Goal: Task Accomplishment & Management: Manage account settings

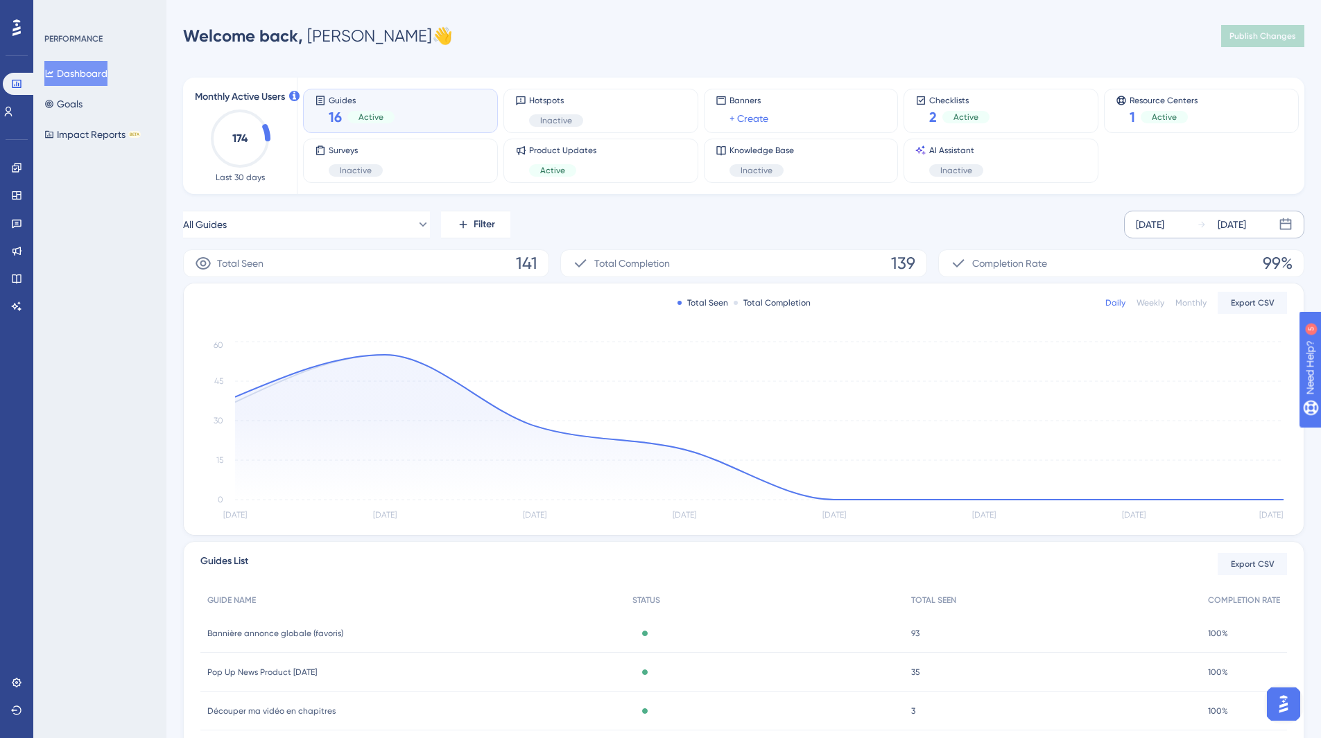
click at [1160, 226] on div "[DATE]" at bounding box center [1150, 224] width 28 height 17
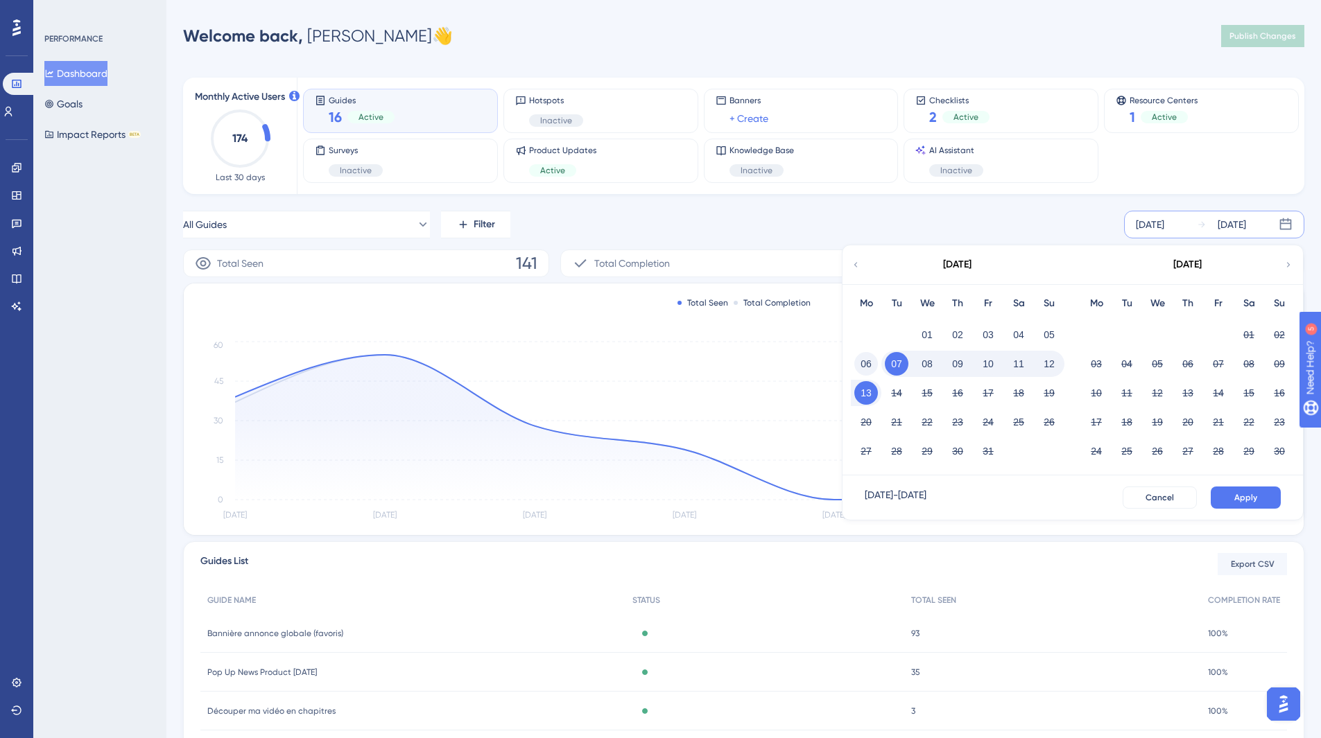
click at [861, 361] on button "06" at bounding box center [866, 364] width 24 height 24
click at [1050, 358] on button "12" at bounding box center [1049, 364] width 24 height 24
click at [1229, 490] on button "Apply" at bounding box center [1246, 498] width 70 height 22
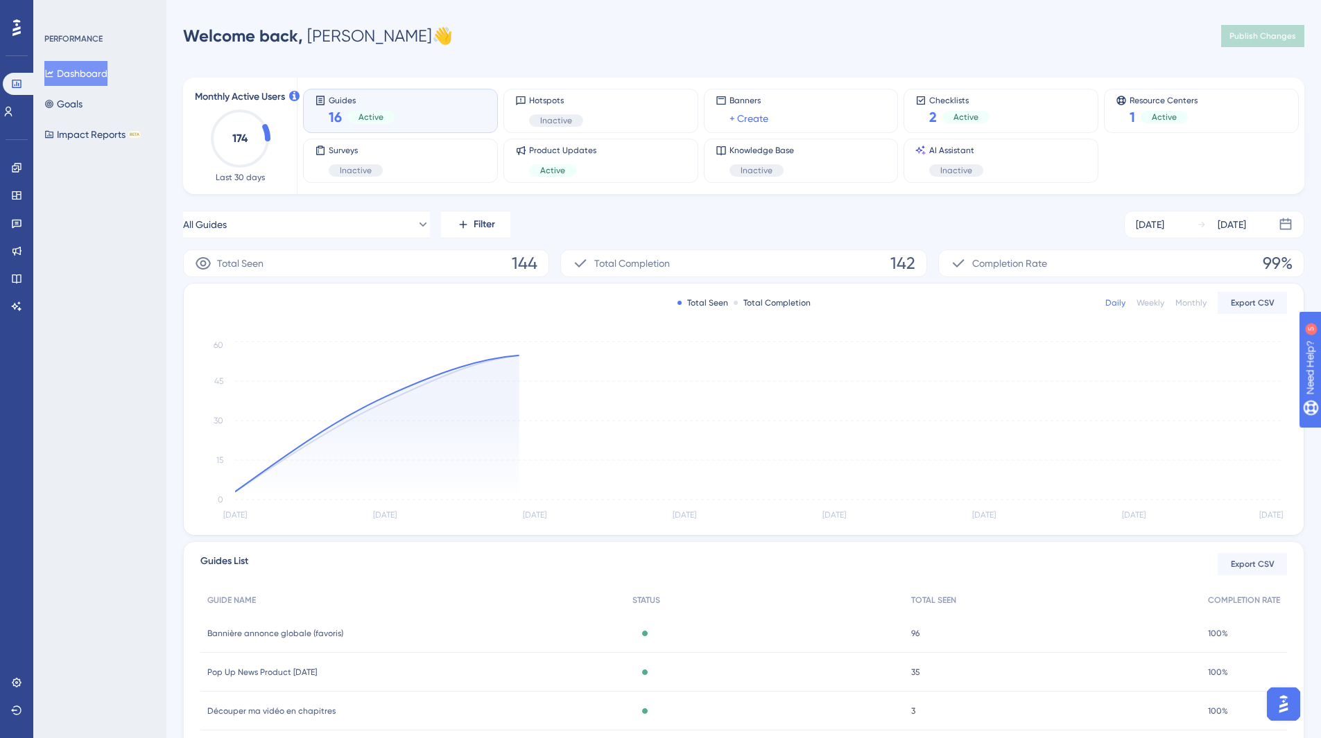
click at [1003, 218] on div "All Guides Filter [DATE] [DATE]" at bounding box center [743, 225] width 1121 height 28
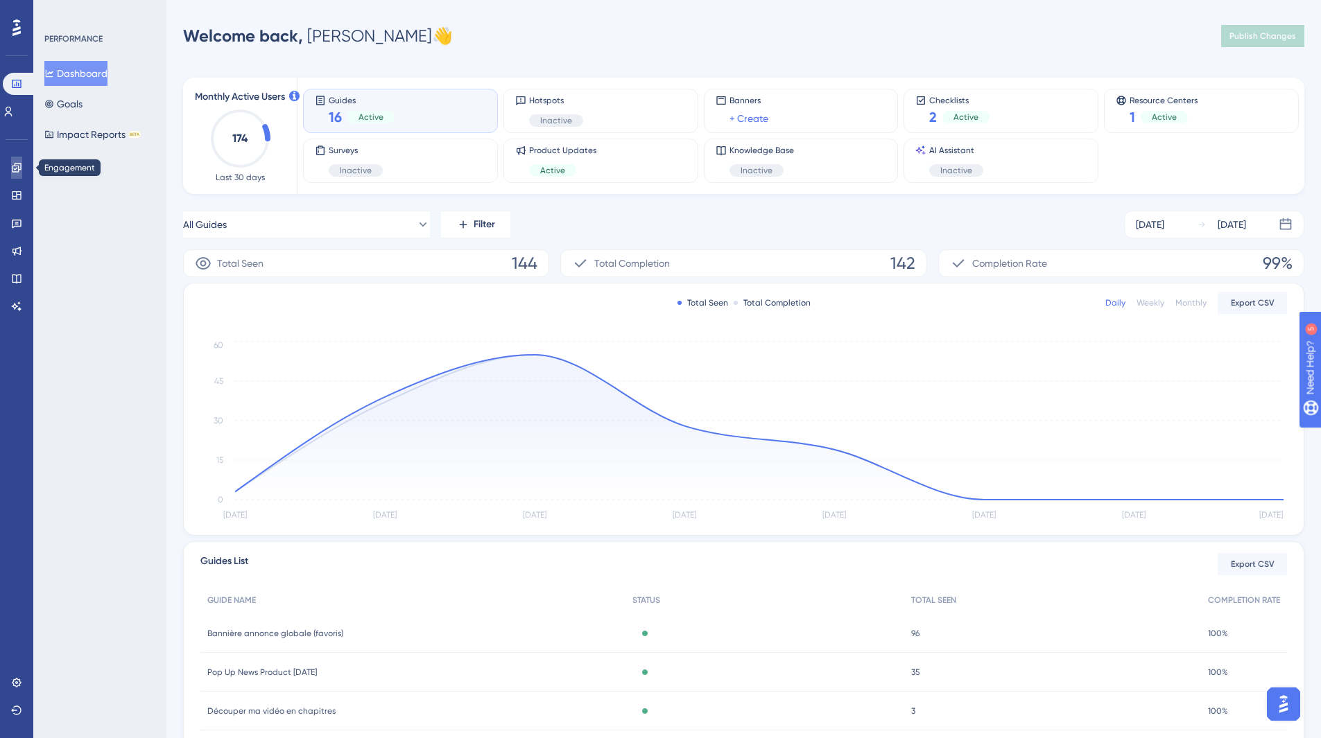
click at [15, 162] on link at bounding box center [16, 168] width 11 height 22
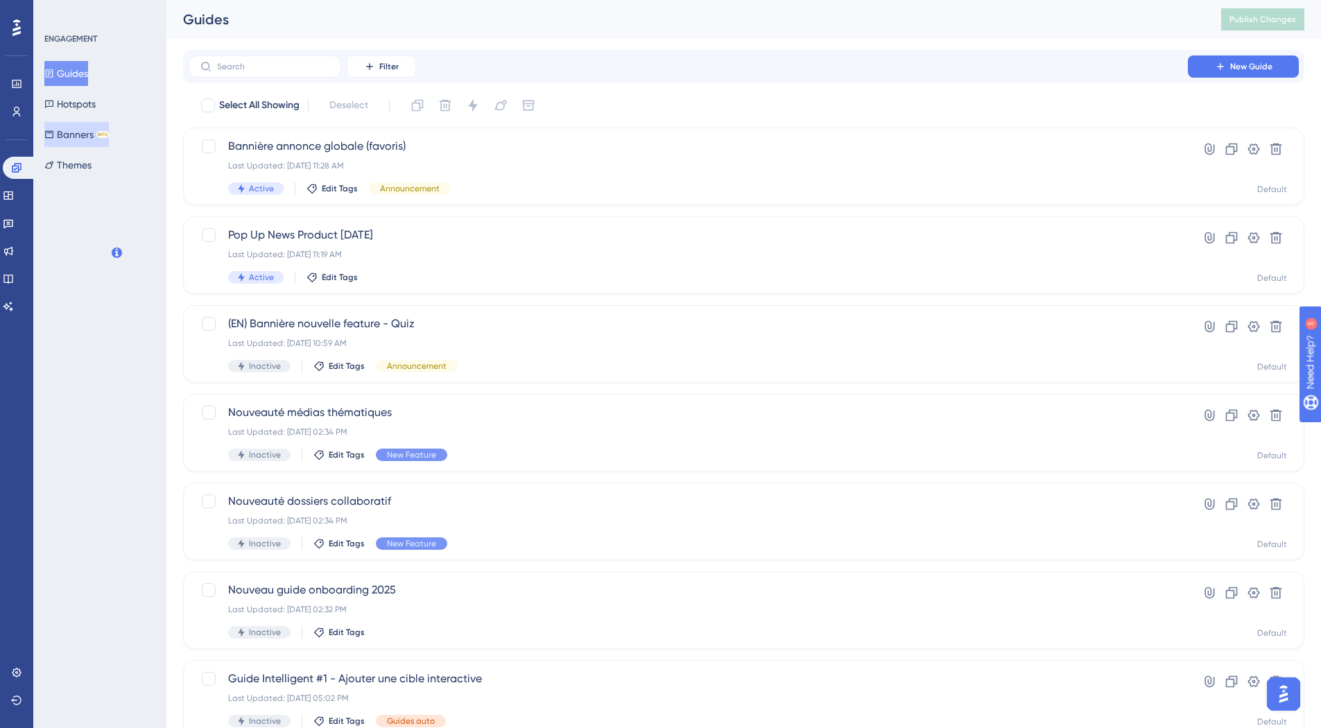
click at [67, 134] on button "Banners BETA" at bounding box center [76, 134] width 64 height 25
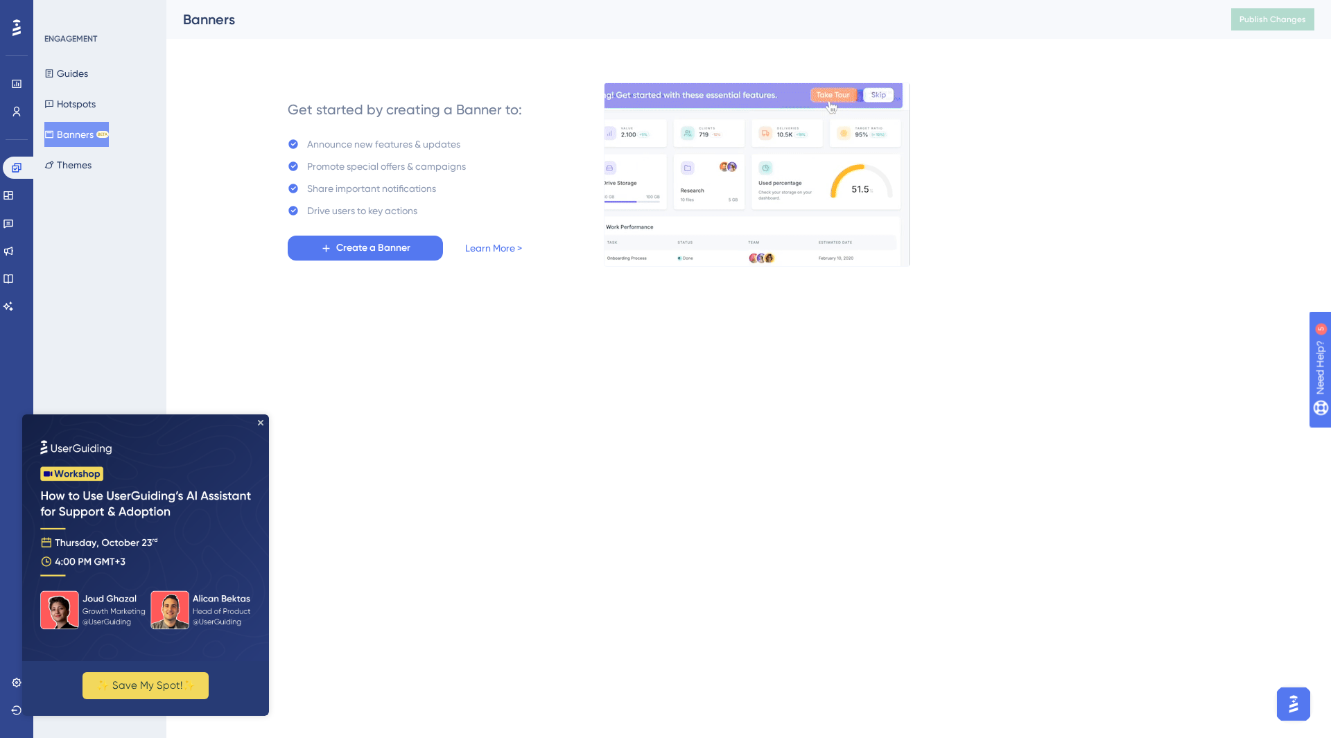
click at [259, 419] on img at bounding box center [145, 538] width 247 height 247
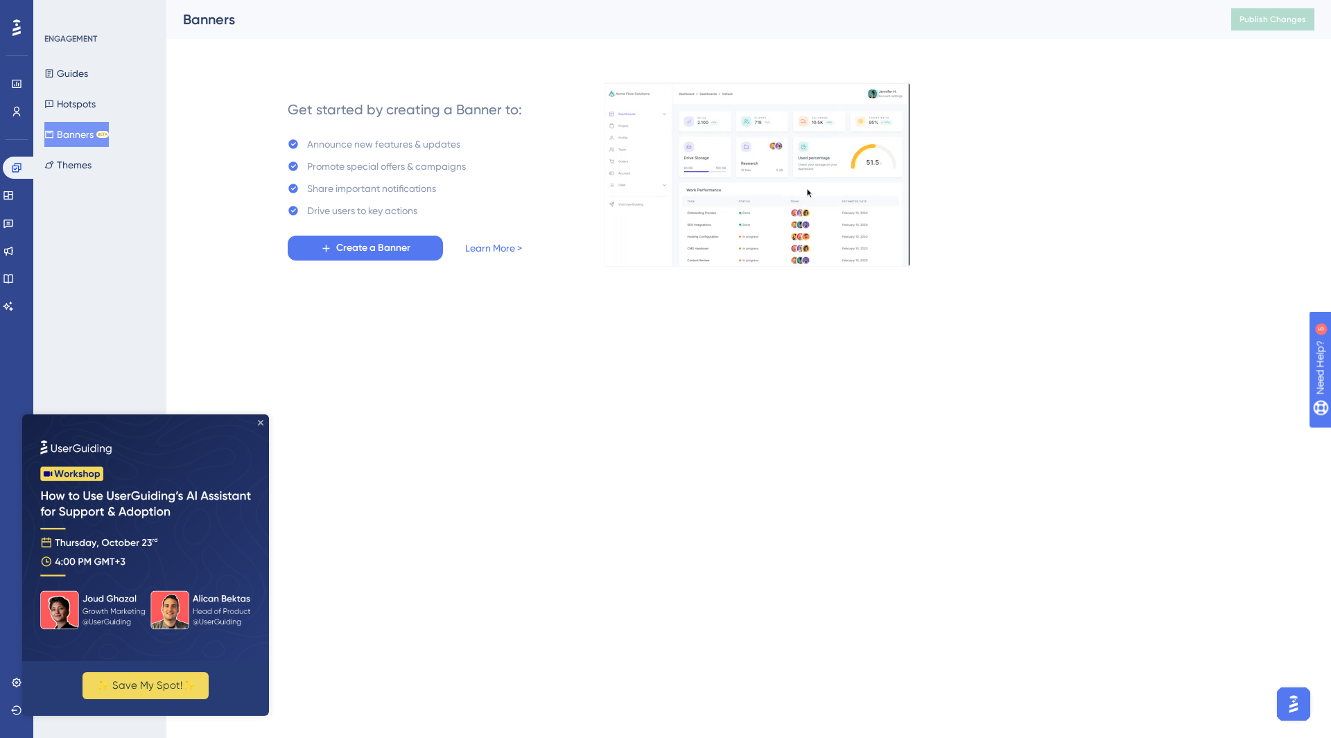
click at [261, 422] on icon "Close Preview" at bounding box center [261, 423] width 6 height 6
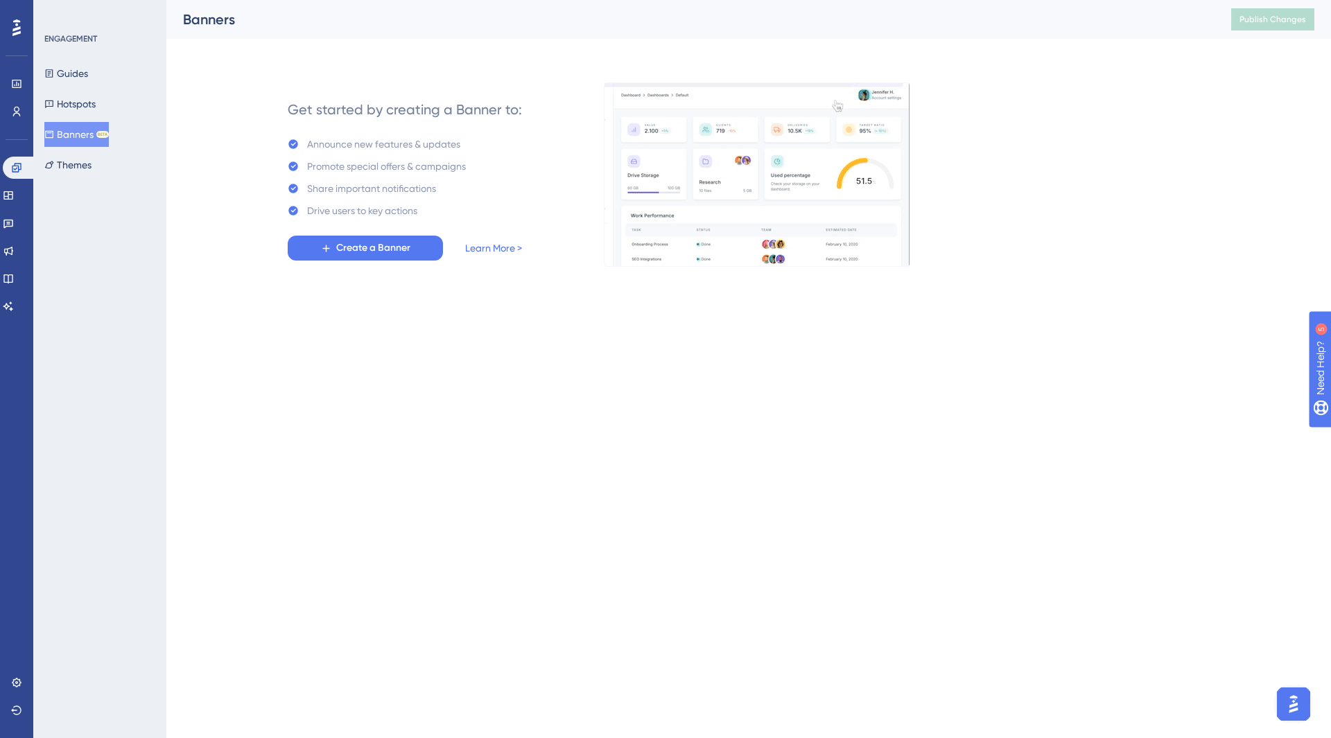
click at [397, 402] on div "You Unlocked a Reward! Share your experience on G2 and claim your $100 gift car…" at bounding box center [666, 347] width 1331 height 738
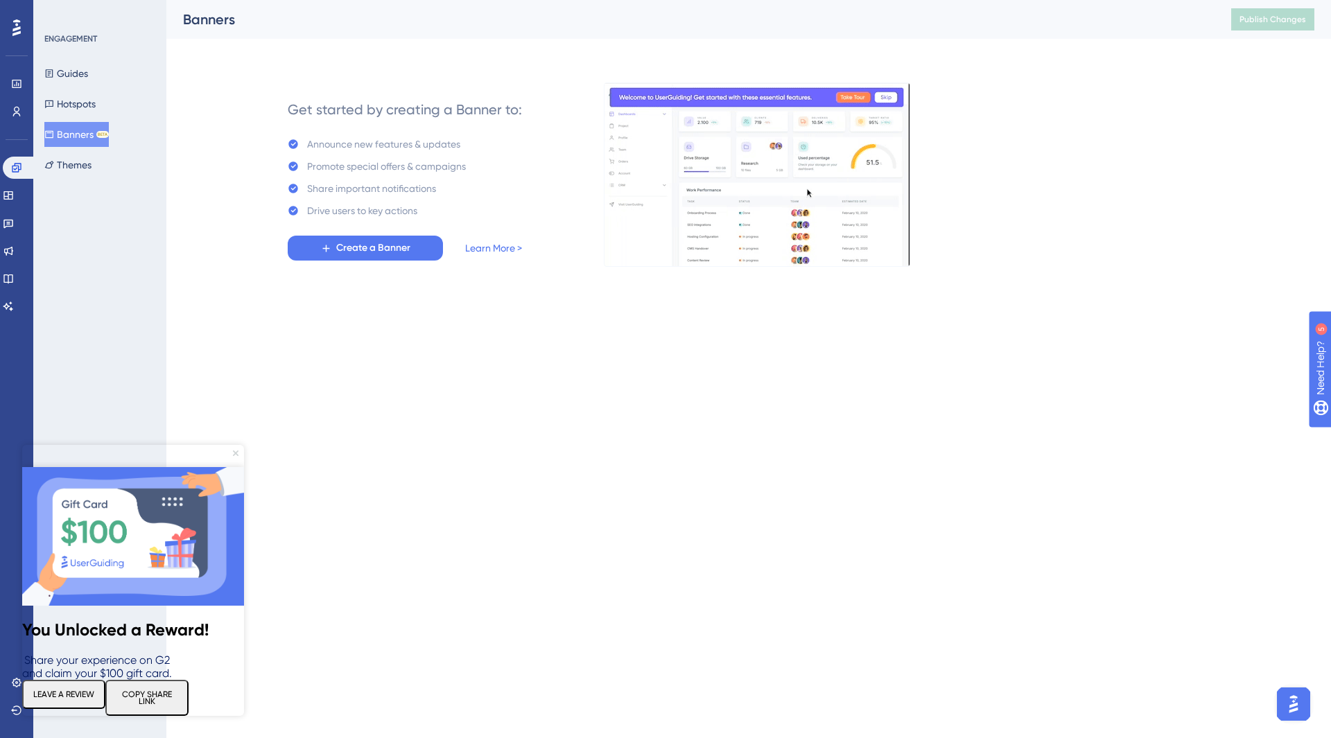
click at [234, 455] on icon "Close Preview" at bounding box center [236, 454] width 6 height 6
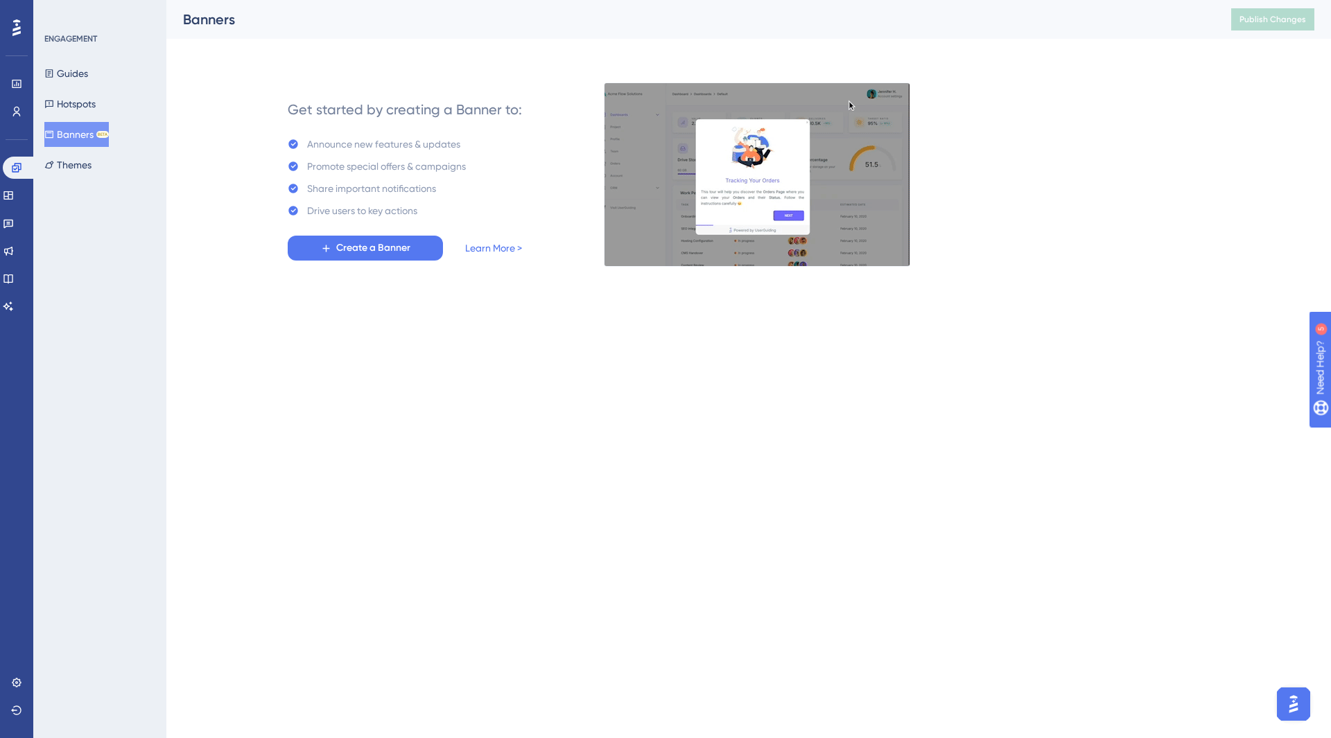
click at [394, 311] on html "Performance Users Engagement Widgets Feedback Product Updates Knowledge Base AI…" at bounding box center [665, 155] width 1331 height 311
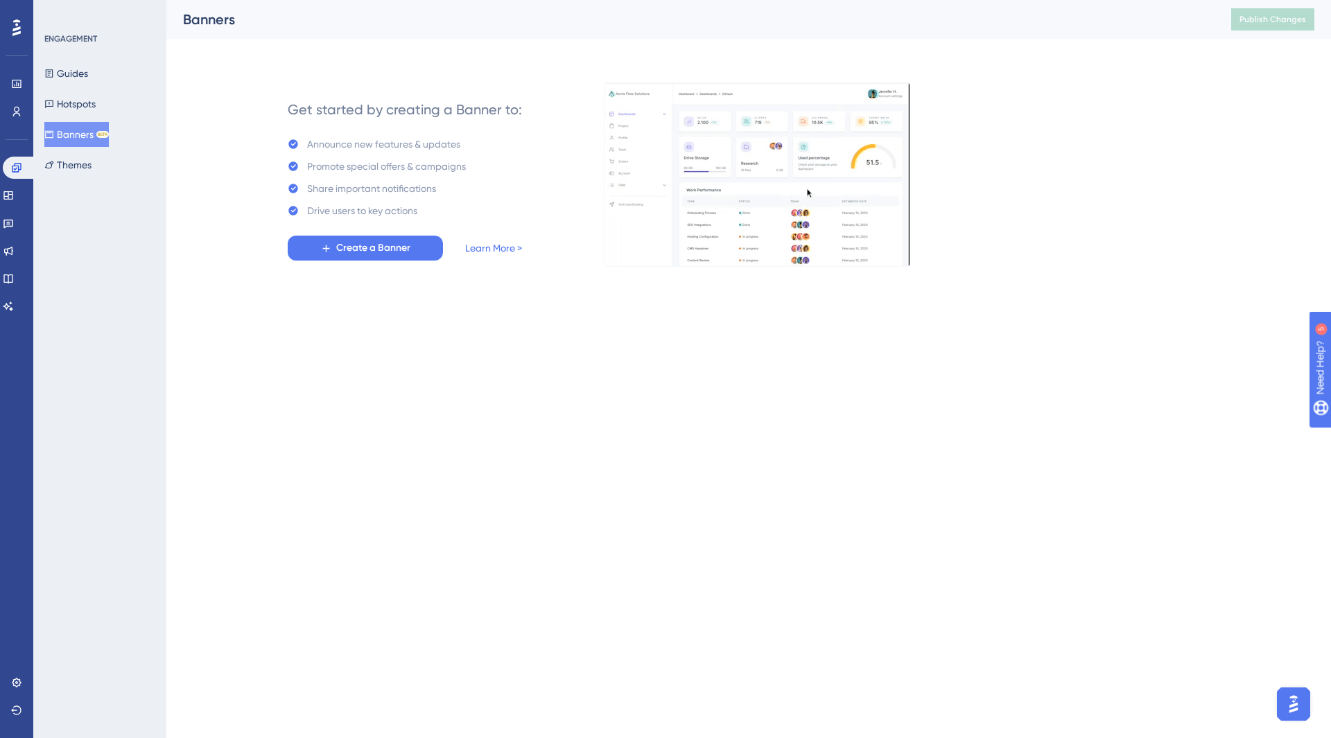
click at [604, 311] on html "Performance Users Engagement Widgets Feedback Product Updates Knowledge Base AI…" at bounding box center [665, 155] width 1331 height 311
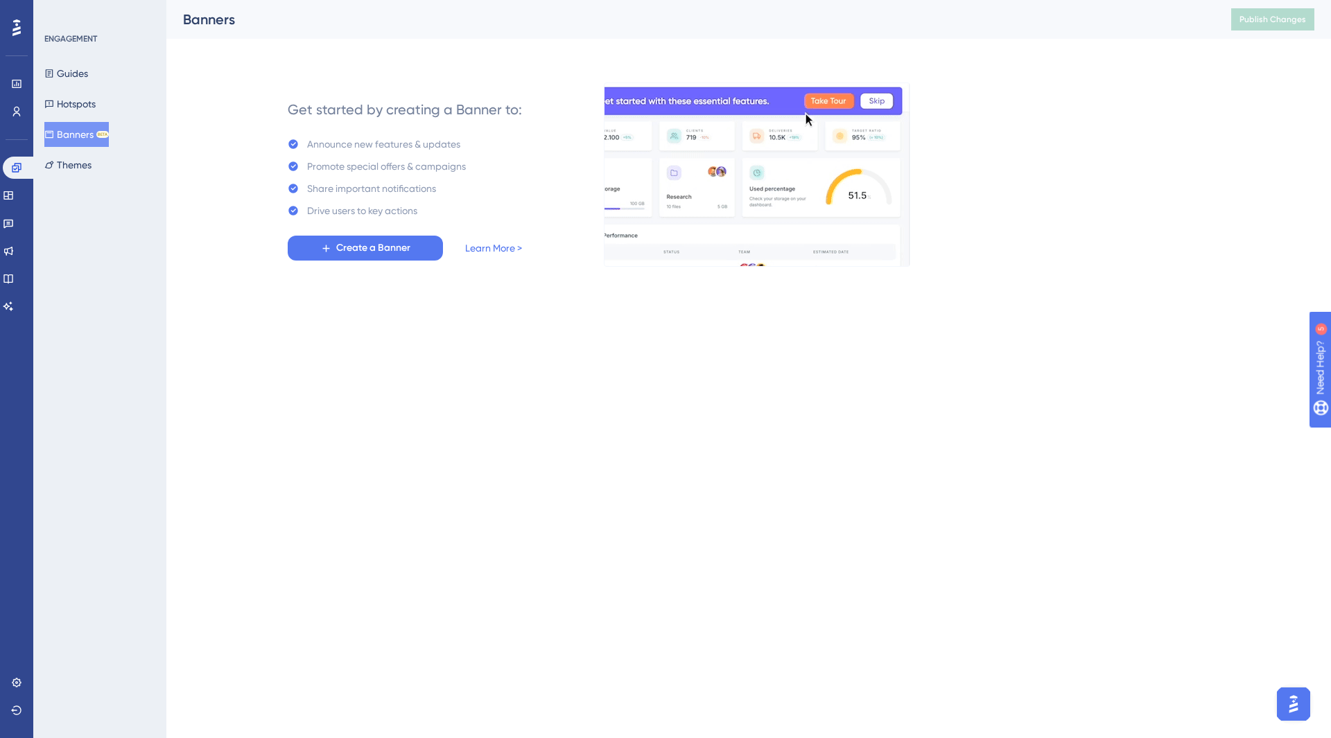
click at [571, 311] on html "Performance Users Engagement Widgets Feedback Product Updates Knowledge Base AI…" at bounding box center [665, 155] width 1331 height 311
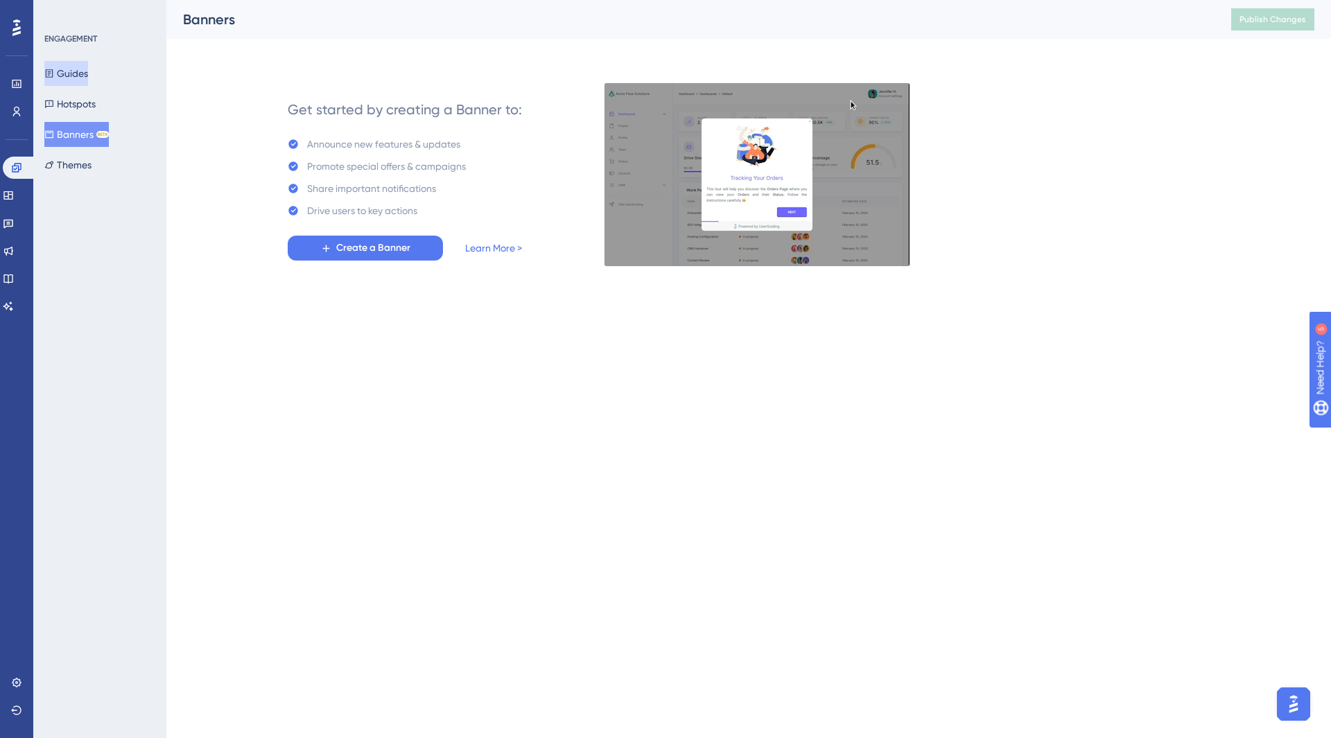
click at [88, 76] on button "Guides" at bounding box center [66, 73] width 44 height 25
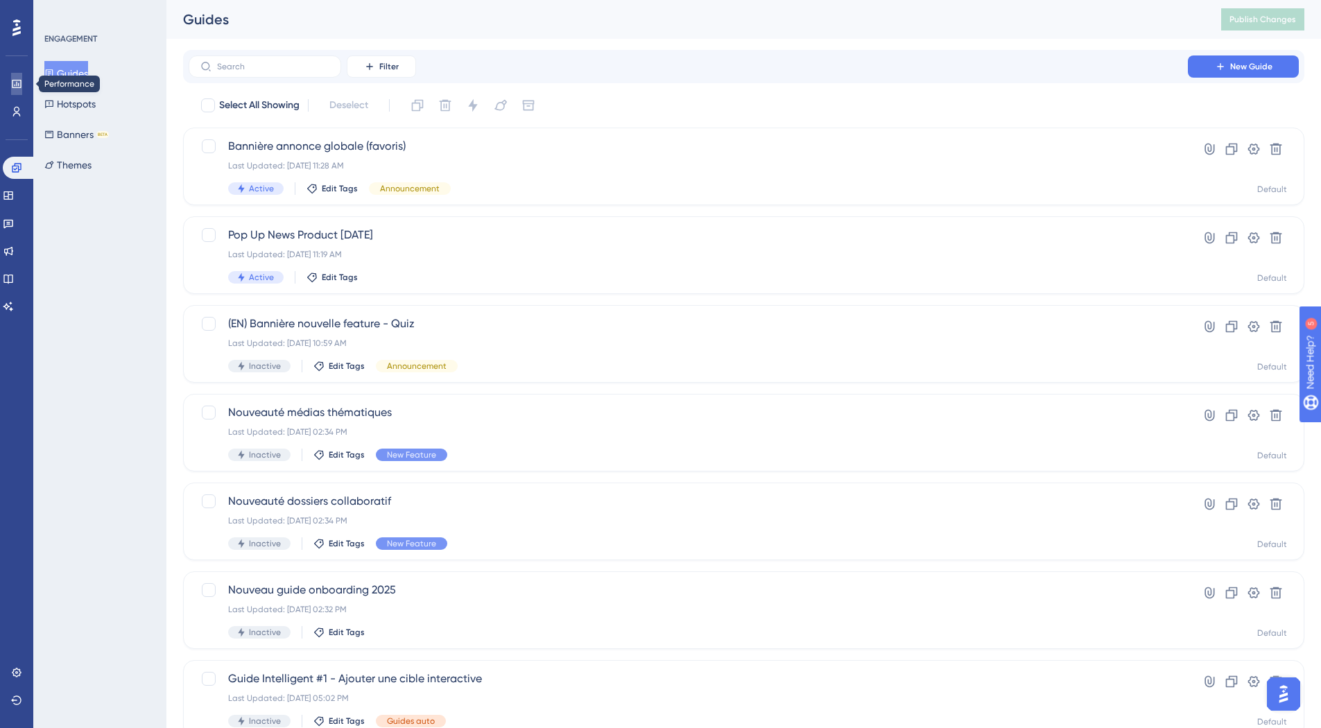
click at [18, 83] on icon at bounding box center [16, 83] width 11 height 11
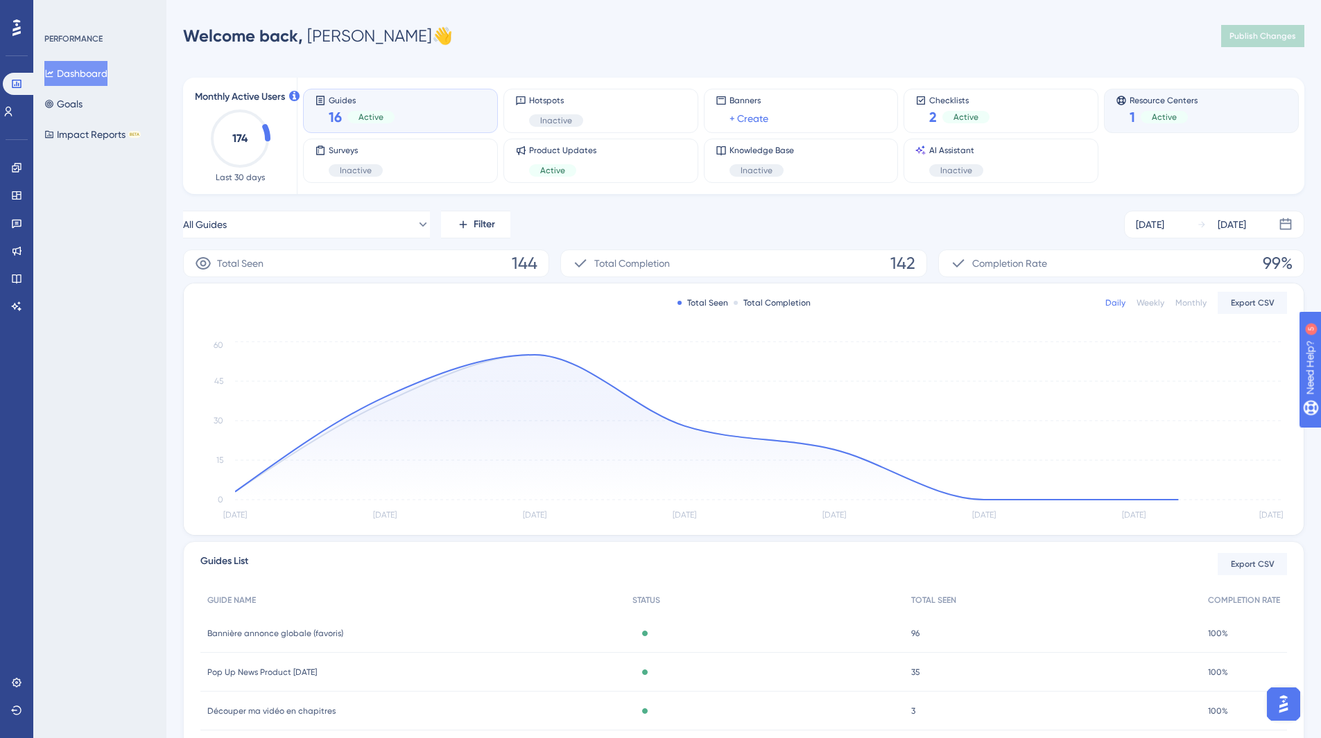
click at [1226, 110] on div "Resource Centers 1 Active" at bounding box center [1201, 111] width 171 height 32
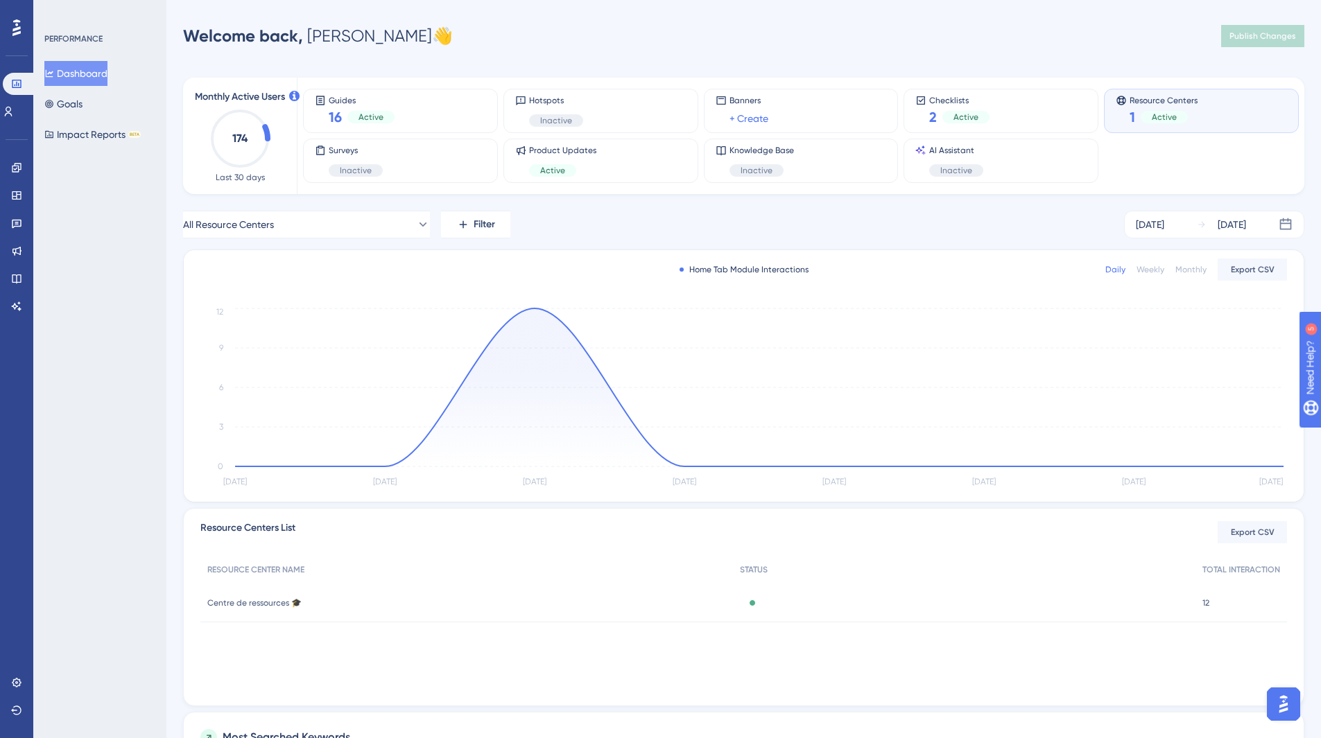
click at [756, 28] on div "Welcome back, [PERSON_NAME] 👋 Publish Changes" at bounding box center [743, 36] width 1121 height 28
